Goal: Submit feedback/report problem: Submit feedback/report problem

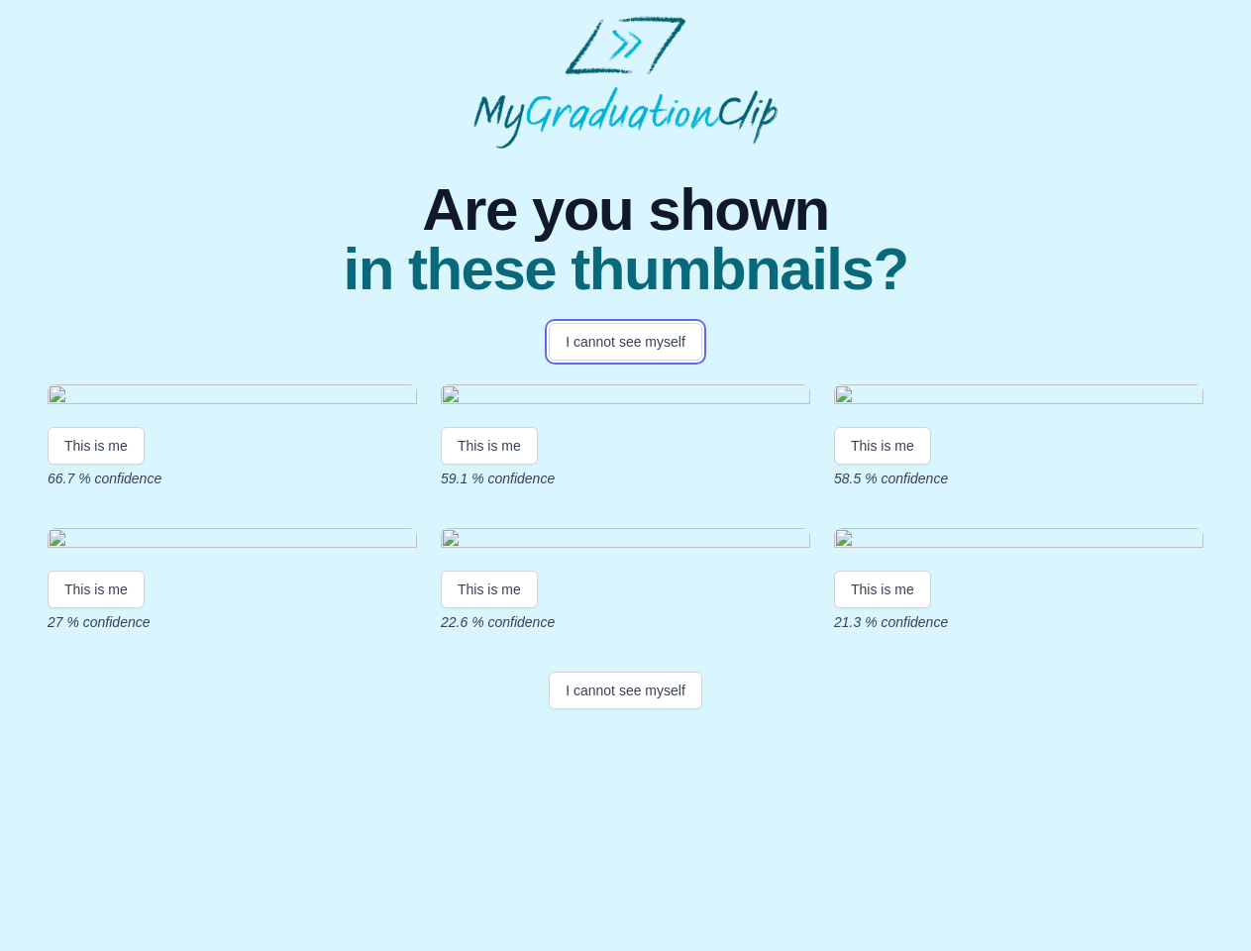
click at [625, 342] on button "I cannot see myself" at bounding box center [626, 342] width 154 height 38
click at [96, 624] on html "Are you shown in these thumbnails? I cannot see myself This is me 66.7 % confid…" at bounding box center [625, 366] width 1251 height 733
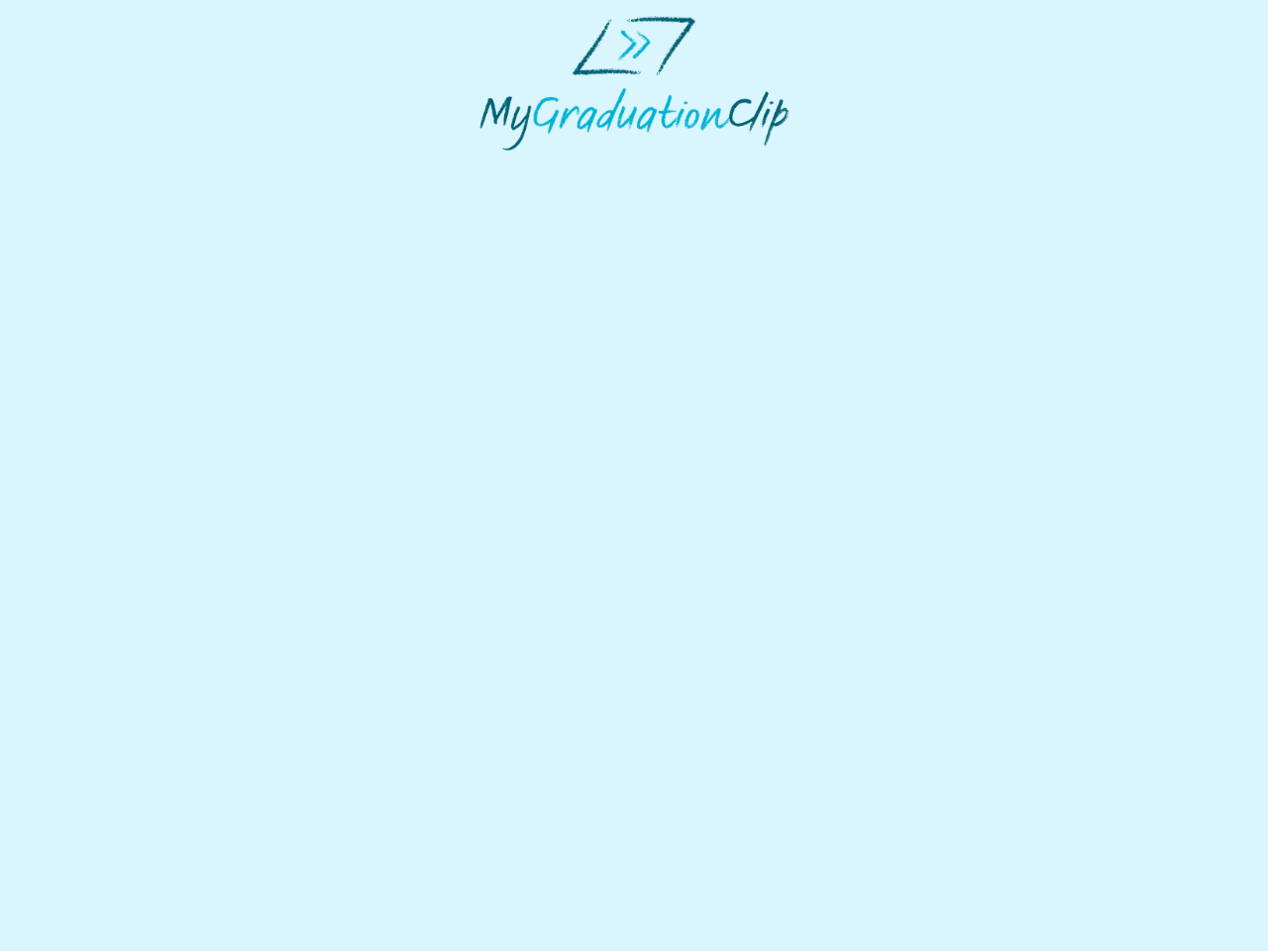
click at [492, 166] on html at bounding box center [634, 83] width 1268 height 166
click at [888, 166] on html at bounding box center [634, 83] width 1268 height 166
click at [96, 166] on html at bounding box center [634, 83] width 1268 height 166
click at [492, 166] on html at bounding box center [634, 83] width 1268 height 166
click at [888, 166] on html at bounding box center [634, 83] width 1268 height 166
